Goal: Find specific page/section: Find specific page/section

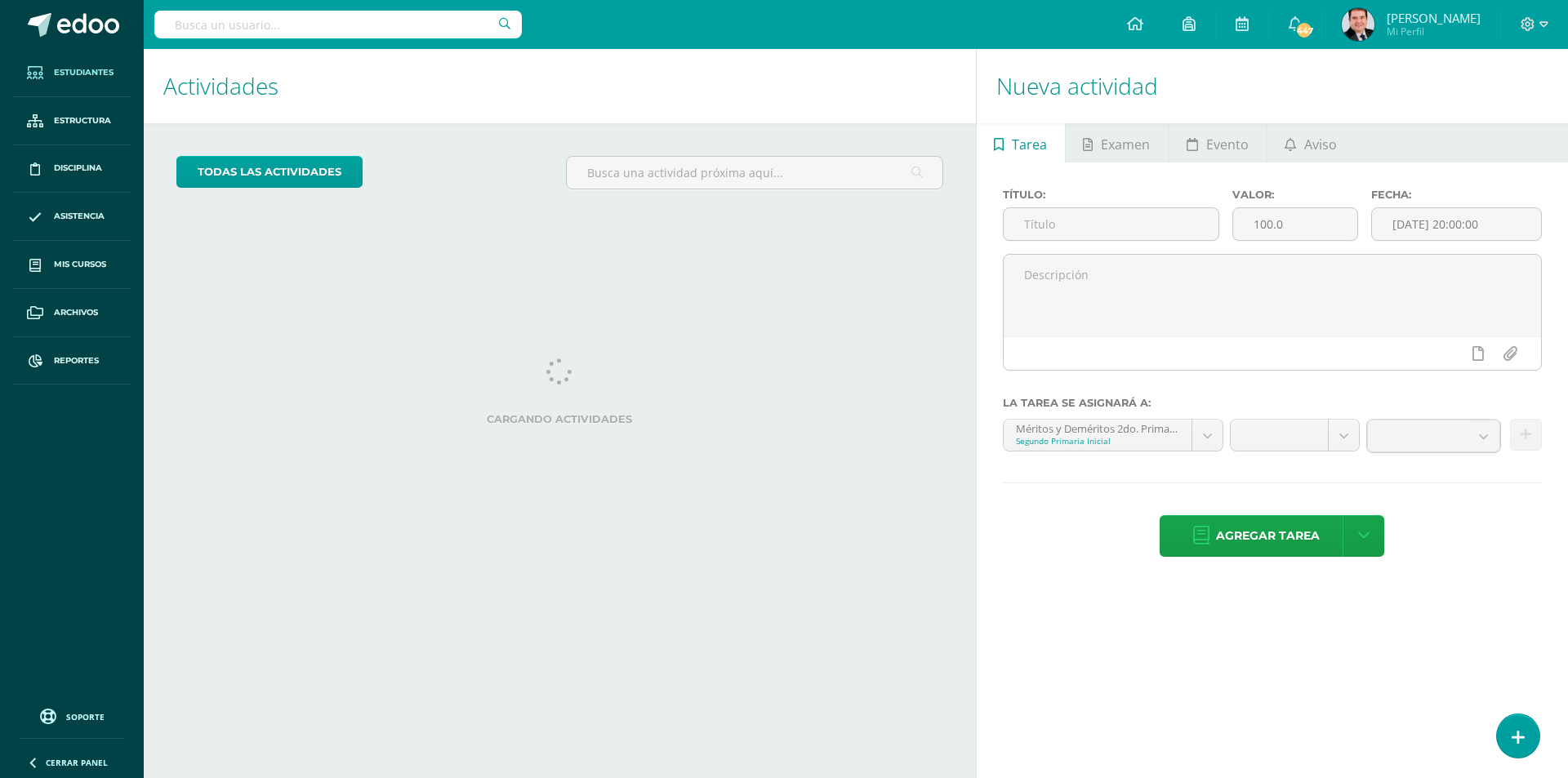
click at [104, 77] on span "Estudiantes" at bounding box center [84, 73] width 60 height 13
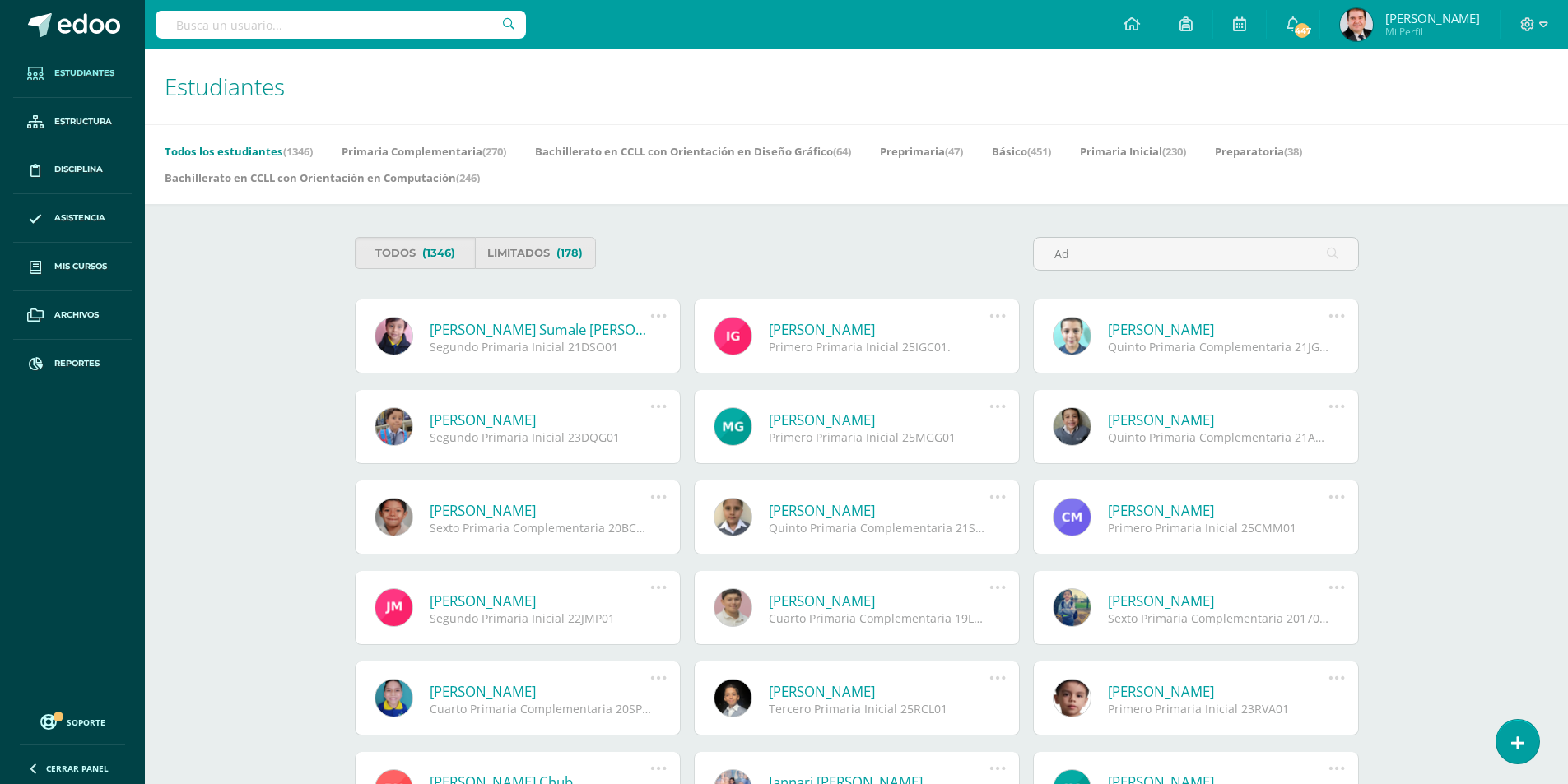
type input "A"
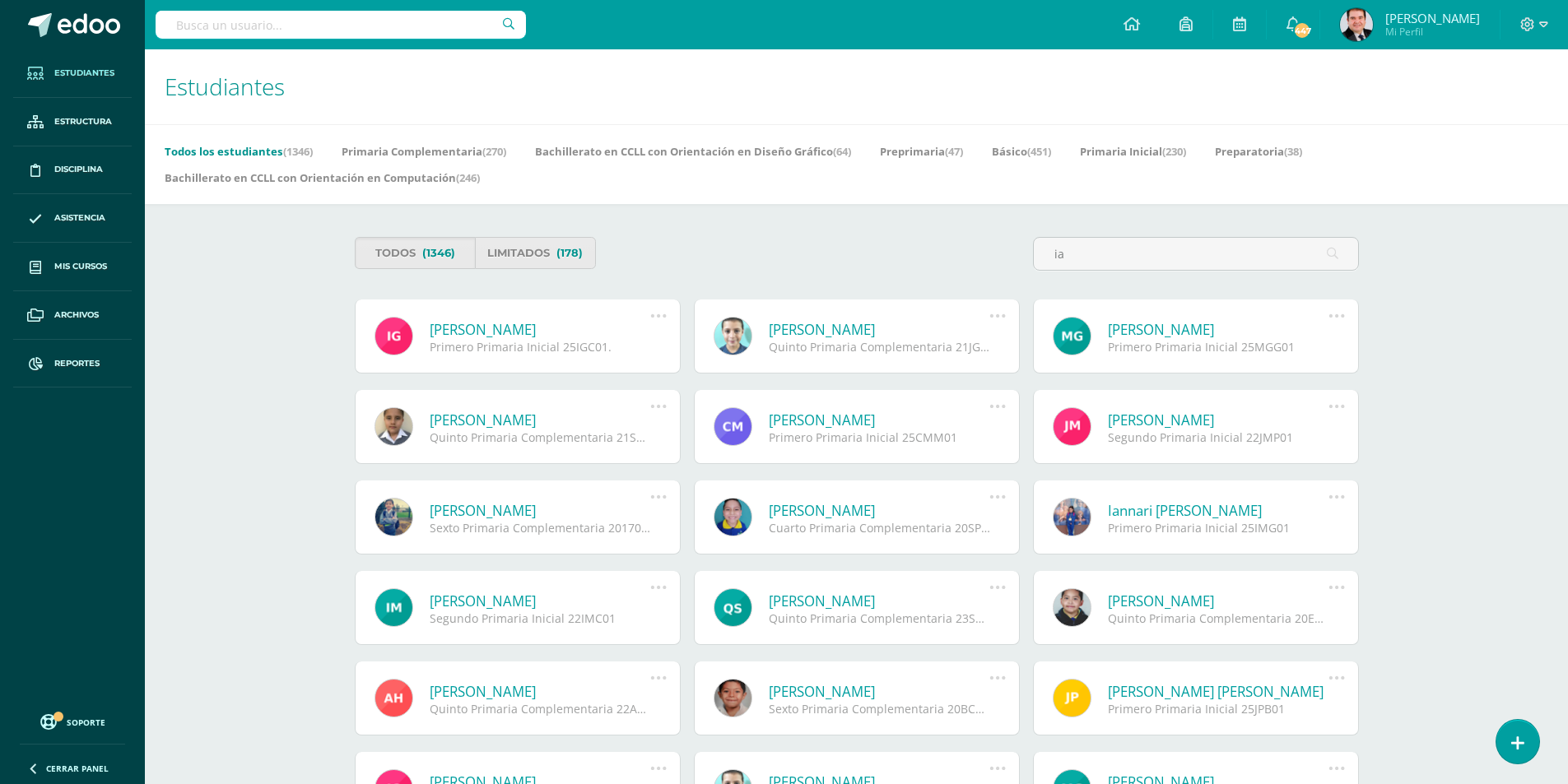
type input "i"
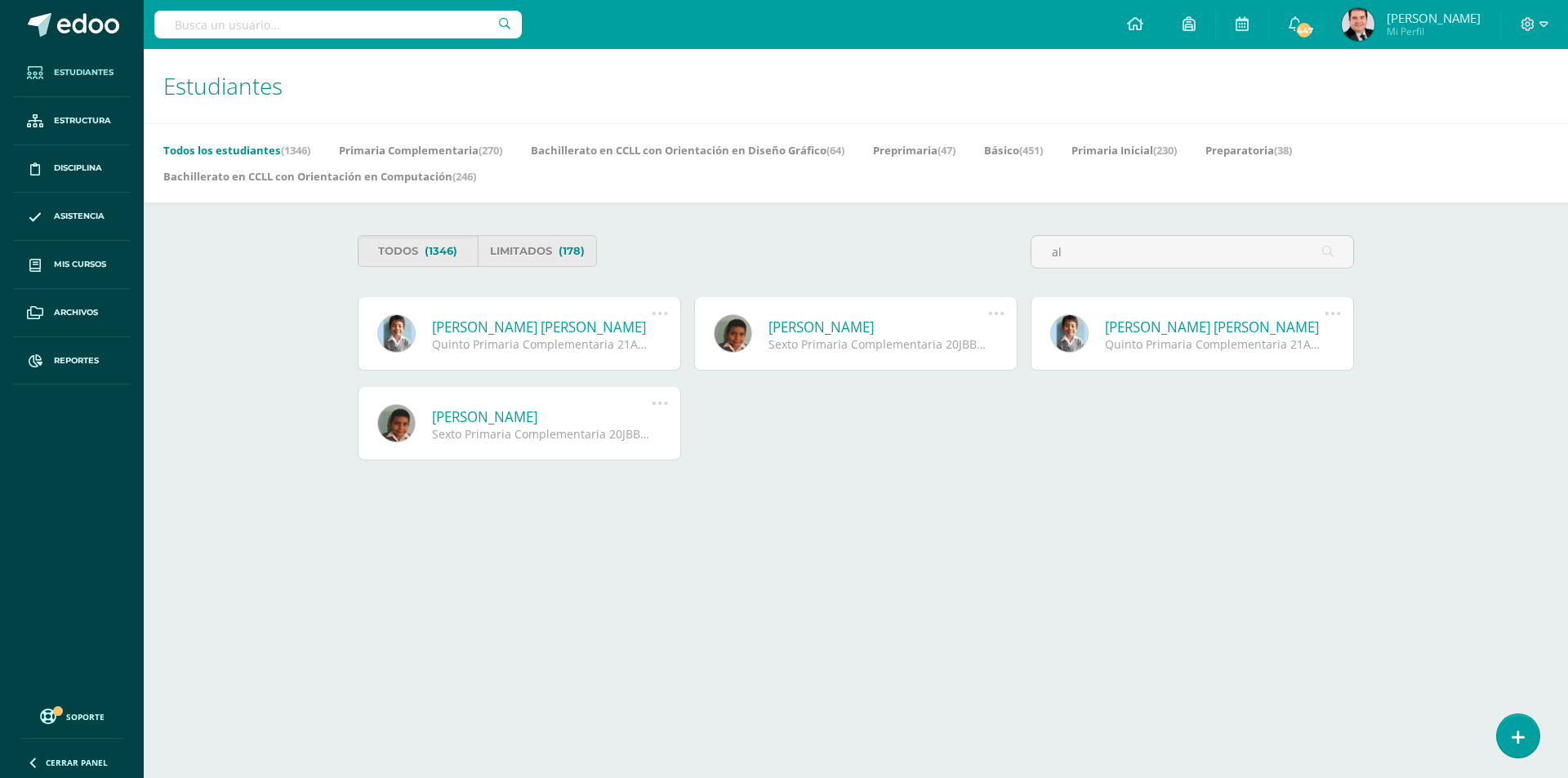
type input "a"
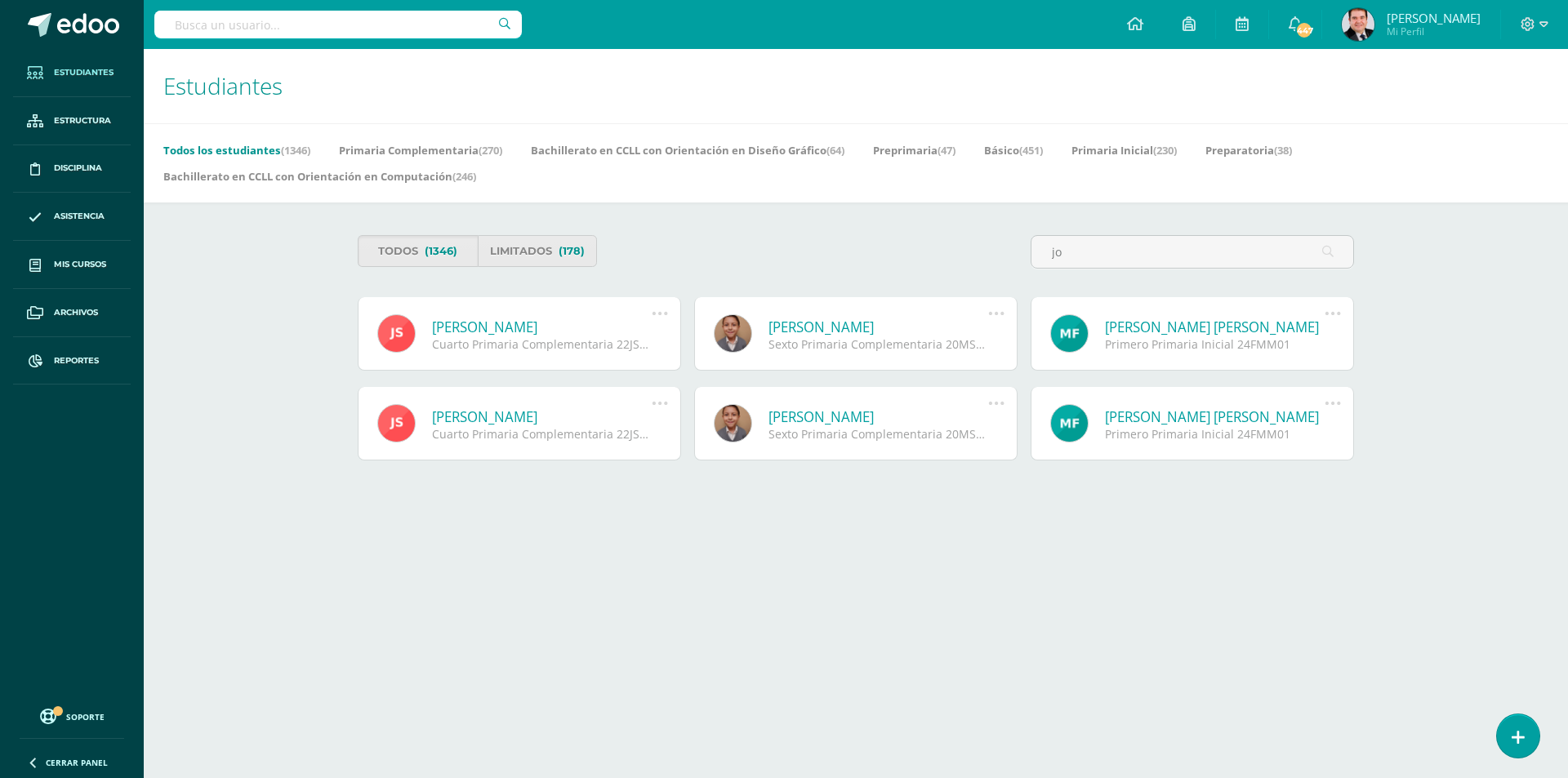
type input "j"
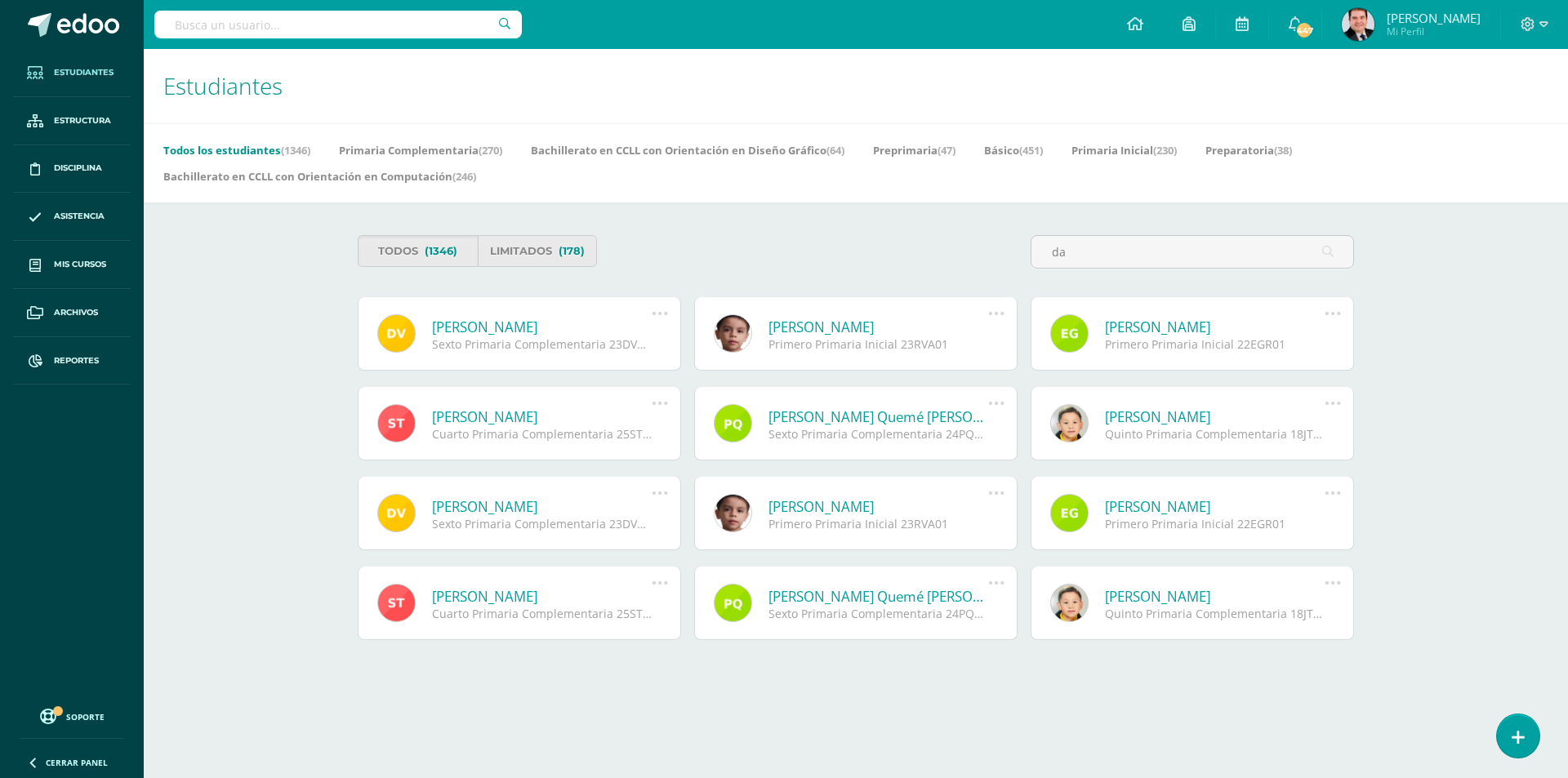
type input "d"
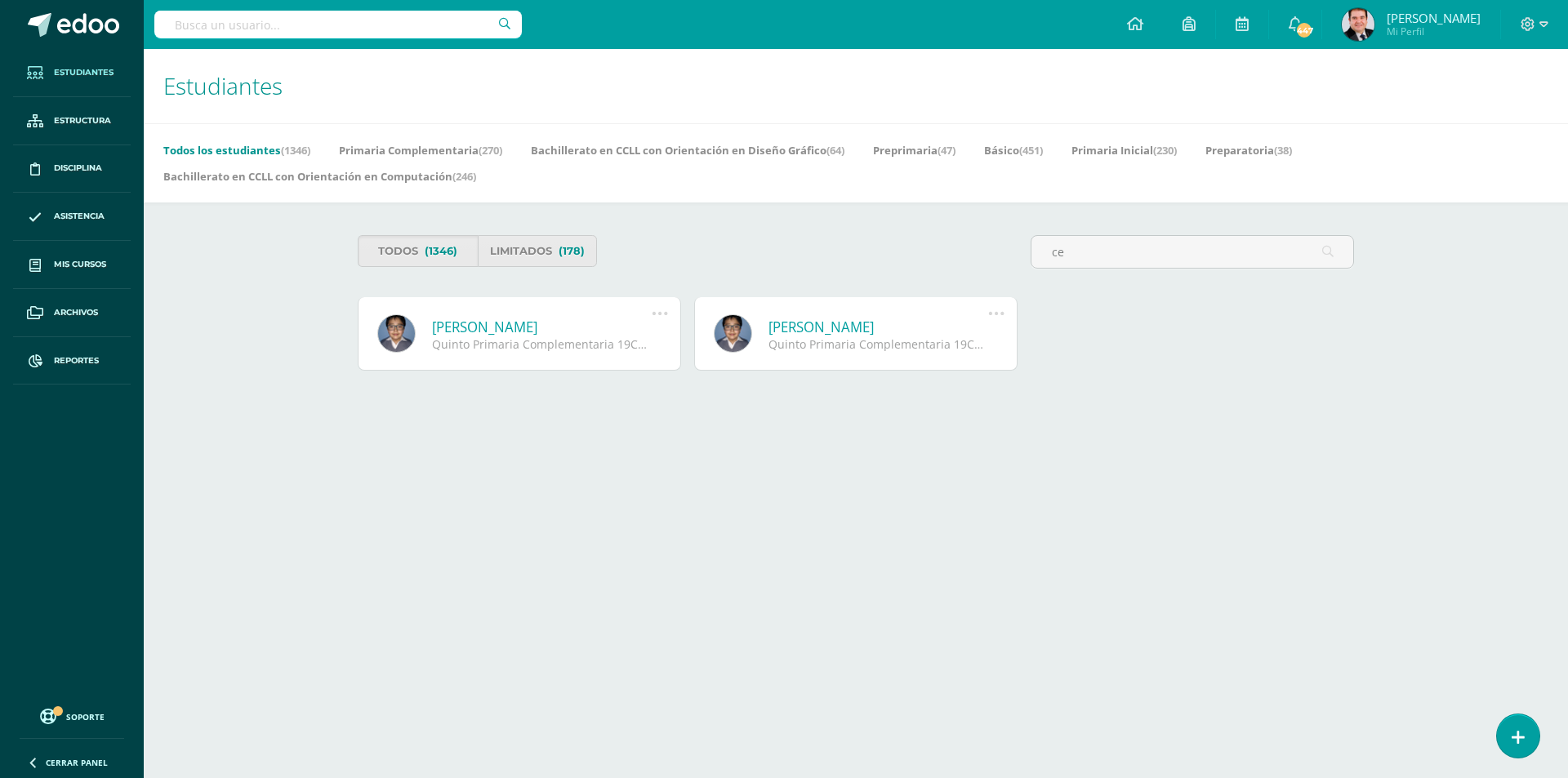
type input "c"
